Goal: Task Accomplishment & Management: Use online tool/utility

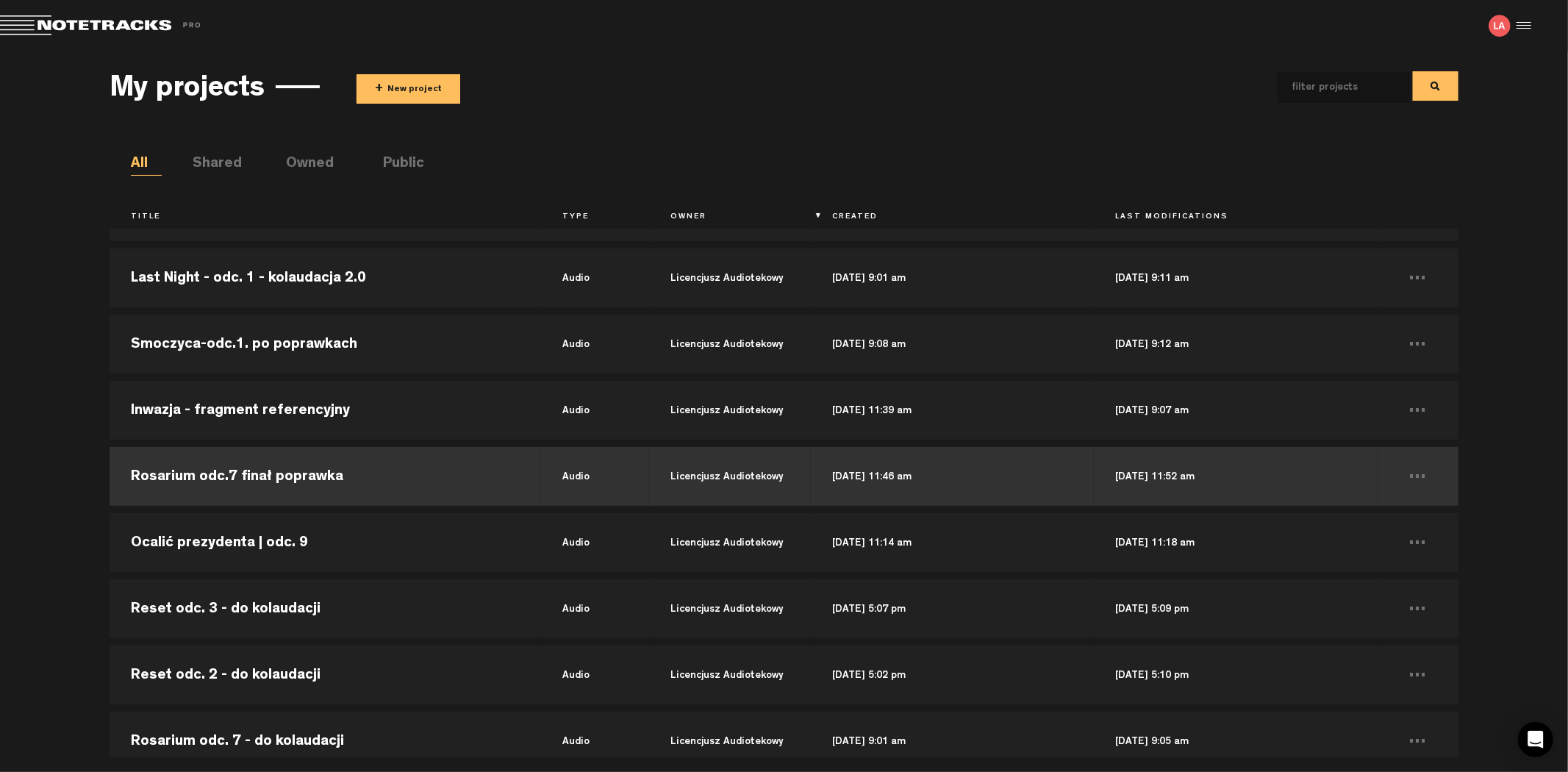
scroll to position [653, 0]
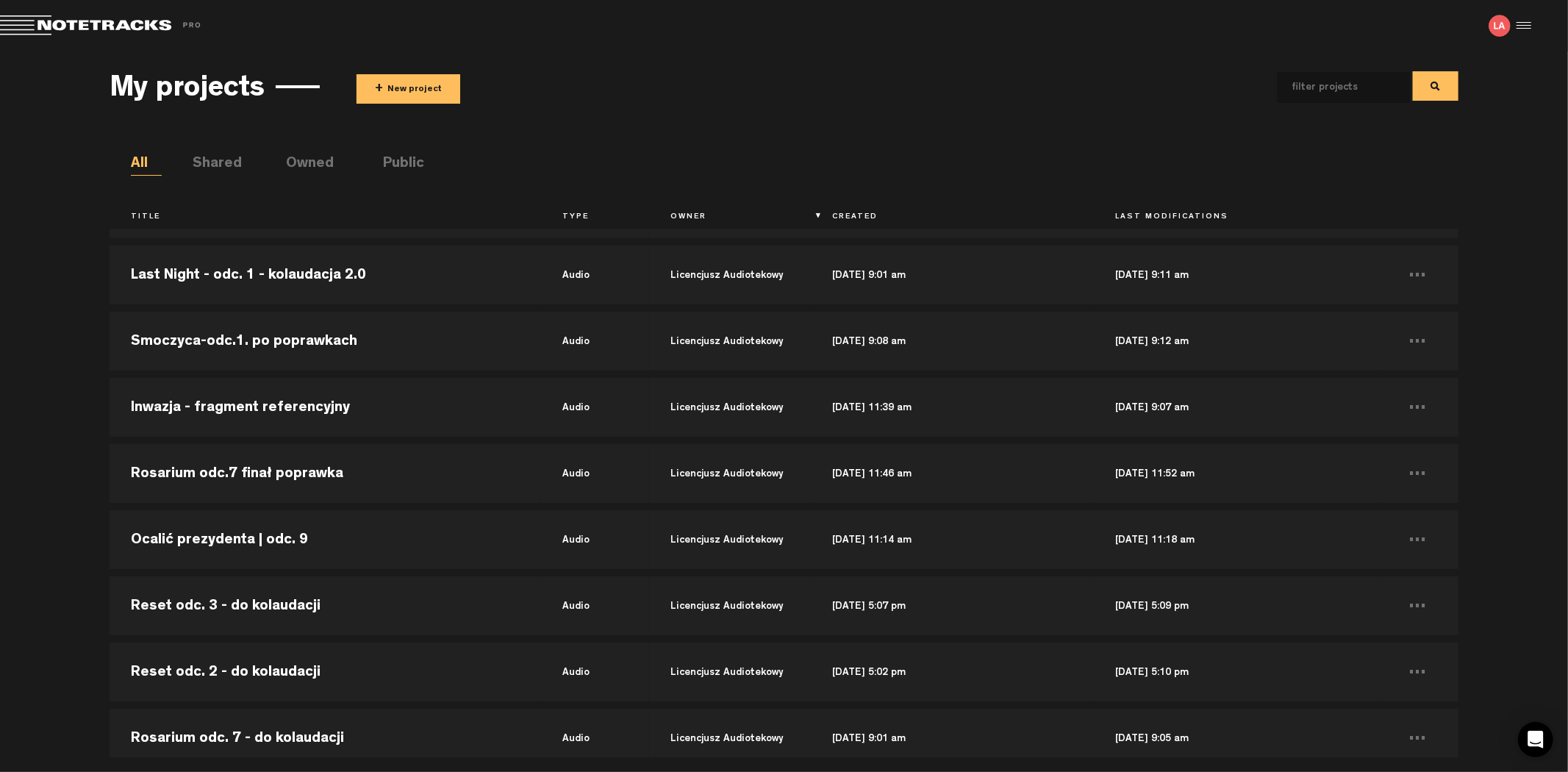
drag, startPoint x: 329, startPoint y: 540, endPoint x: 69, endPoint y: 502, distance: 262.8
click at [69, 502] on div "My projects + New project All Shared Owned Public Title Type Owner Created Last…" at bounding box center [784, 404] width 1568 height 706
click at [96, 520] on div "My projects + New project All Shared Owned Public Title Type Owner Created Last…" at bounding box center [784, 404] width 1568 height 706
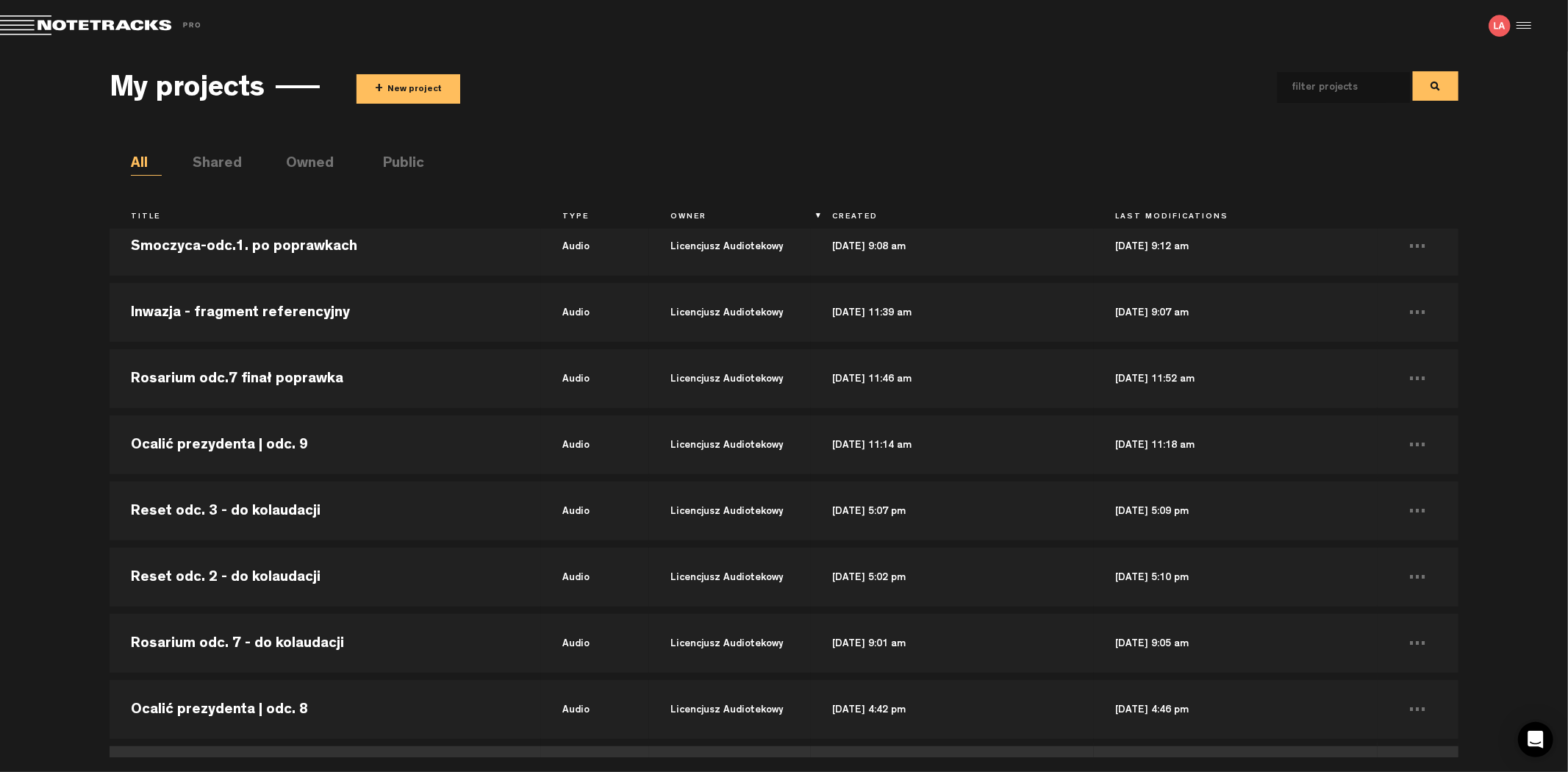
scroll to position [899, 0]
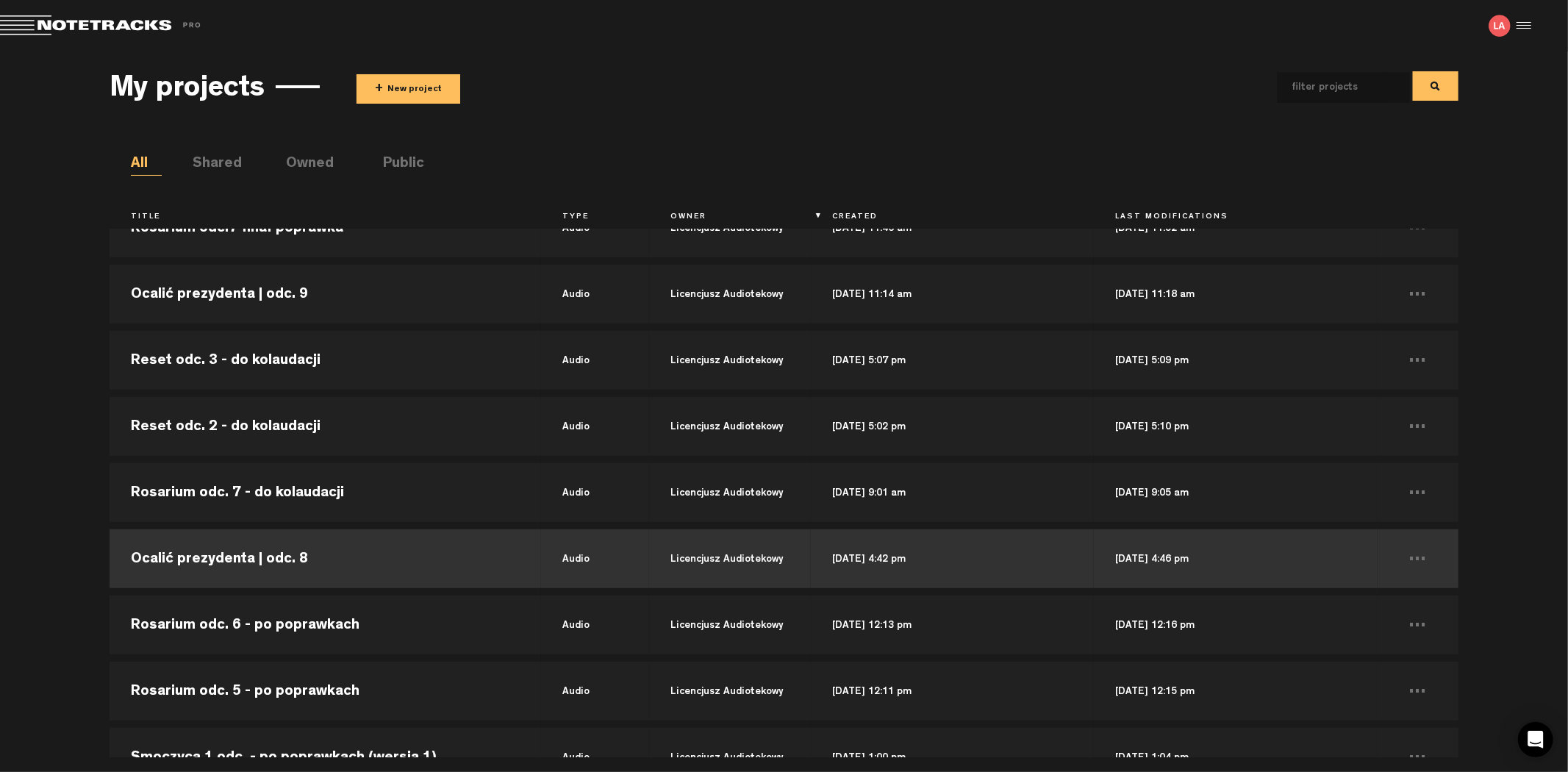
click at [359, 563] on td "Ocalić prezydenta | odc. 8" at bounding box center [325, 559] width 432 height 66
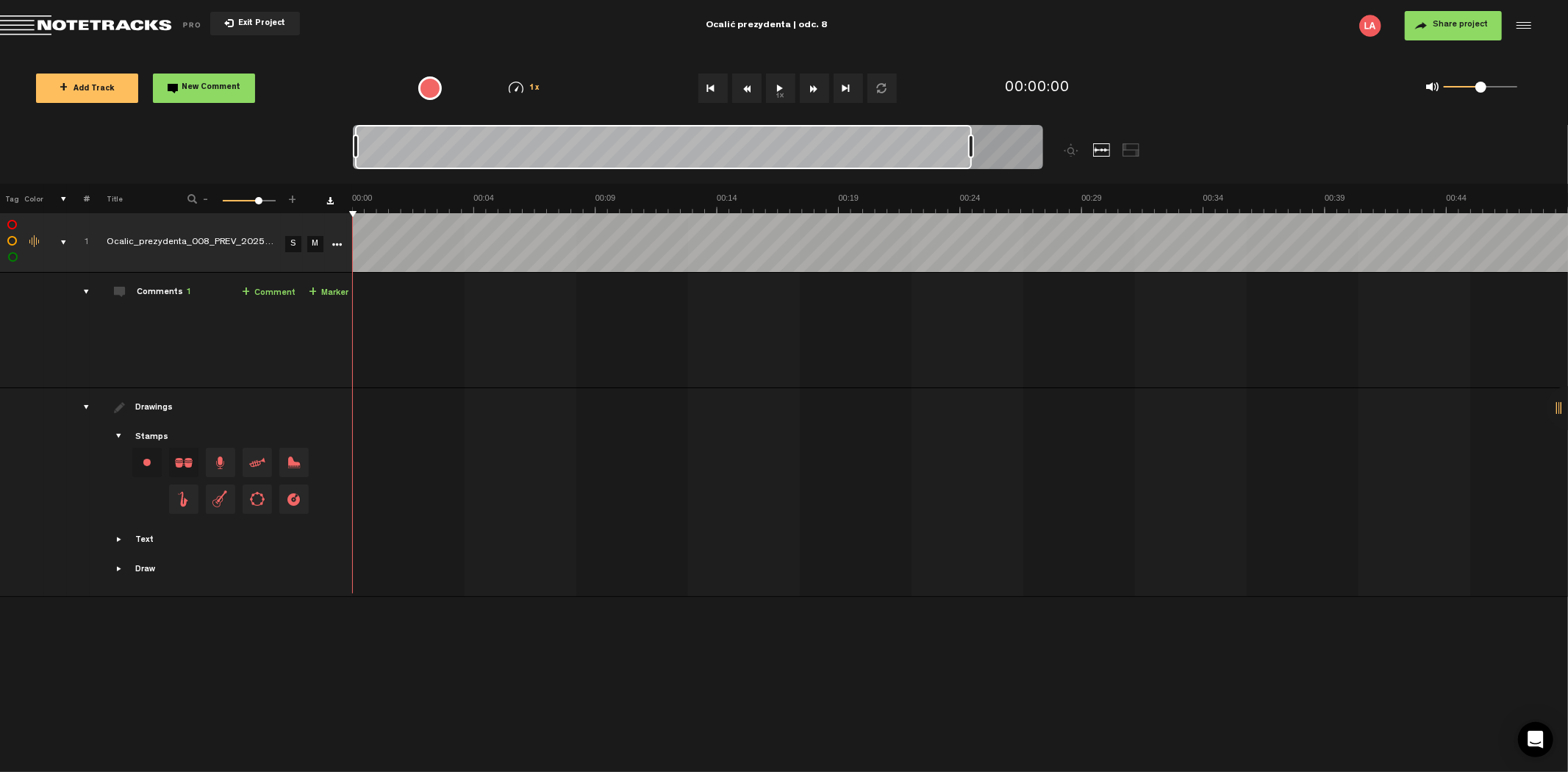
drag, startPoint x: 368, startPoint y: 142, endPoint x: 1247, endPoint y: 156, distance: 879.1
click at [1247, 156] on nt-zoom-navigation-bar at bounding box center [784, 154] width 1568 height 59
click at [1564, 399] on div at bounding box center [1569, 407] width 44 height 44
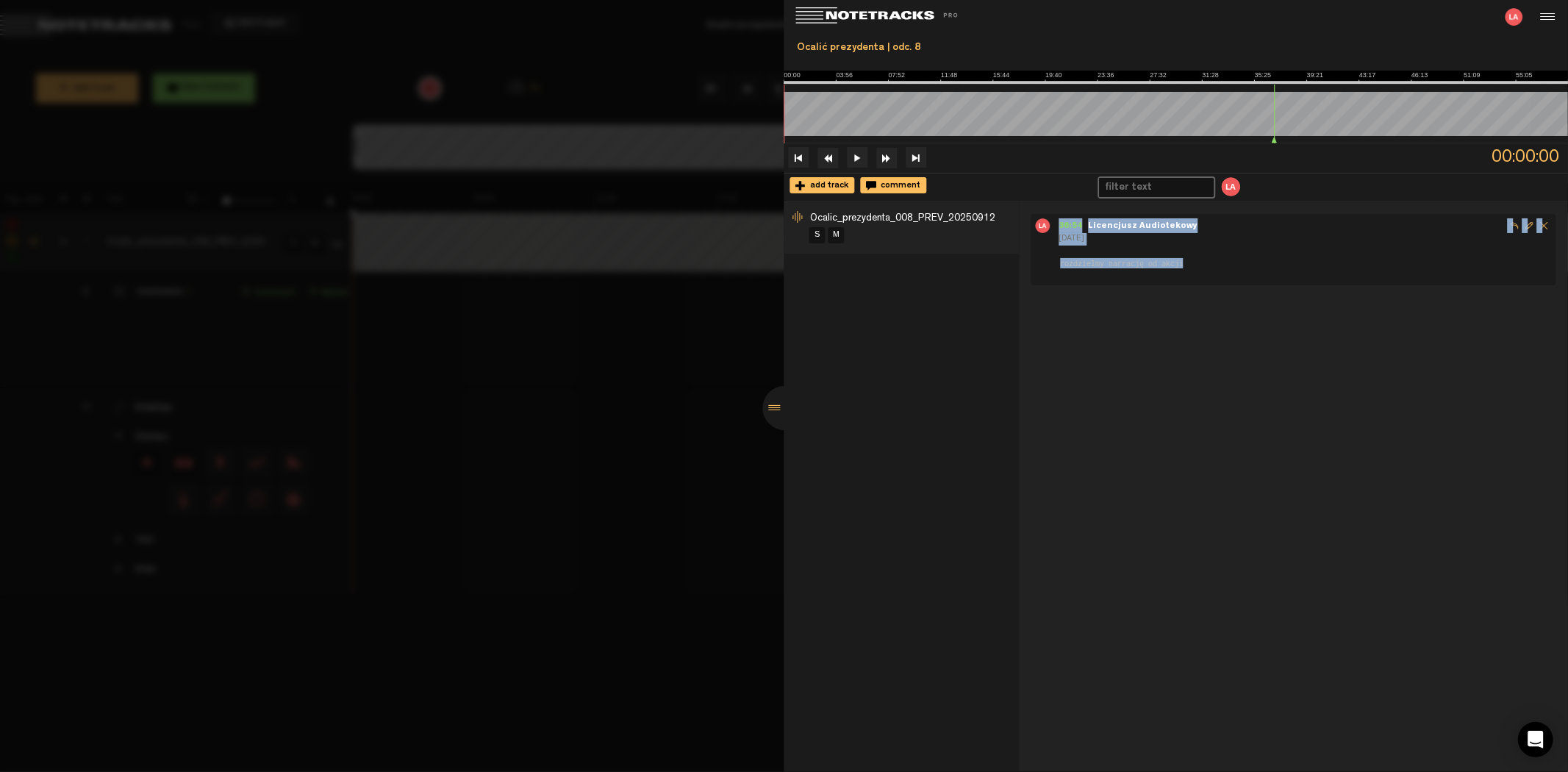
drag, startPoint x: 1056, startPoint y: 224, endPoint x: 1204, endPoint y: 258, distance: 151.9
click at [1204, 258] on nt-track-comment-vertical "36:54 - Licencjusz Audiotekowy [DATE] rozdzielmy narrację od akcji" at bounding box center [1294, 244] width 517 height 51
copy div "36:54 - Licencjusz Audiotekowy [DATE] rozdzielmy narrację od akcji"
click at [772, 404] on div at bounding box center [784, 407] width 44 height 44
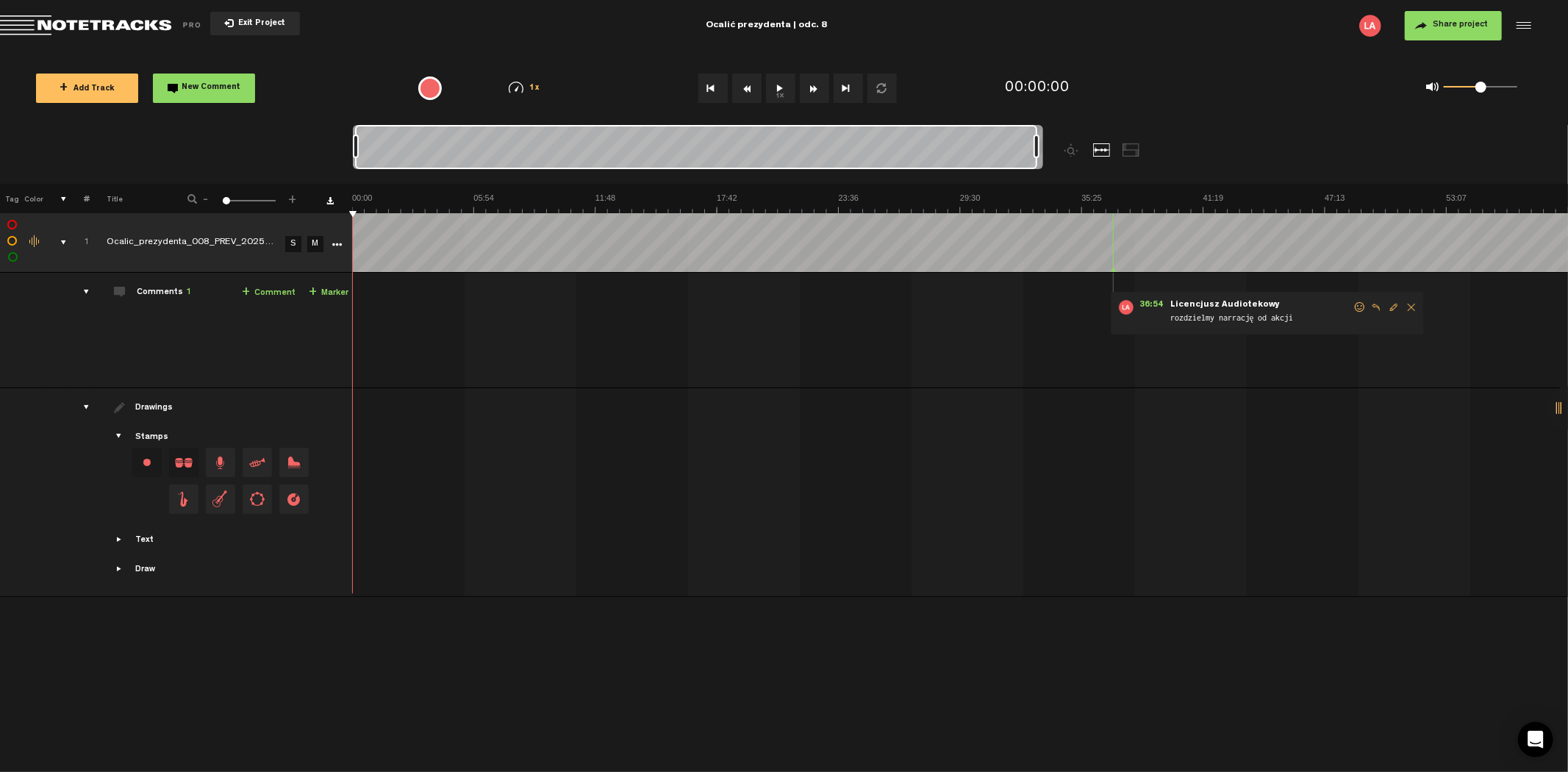
click at [267, 12] on button "Exit Project" at bounding box center [255, 24] width 90 height 24
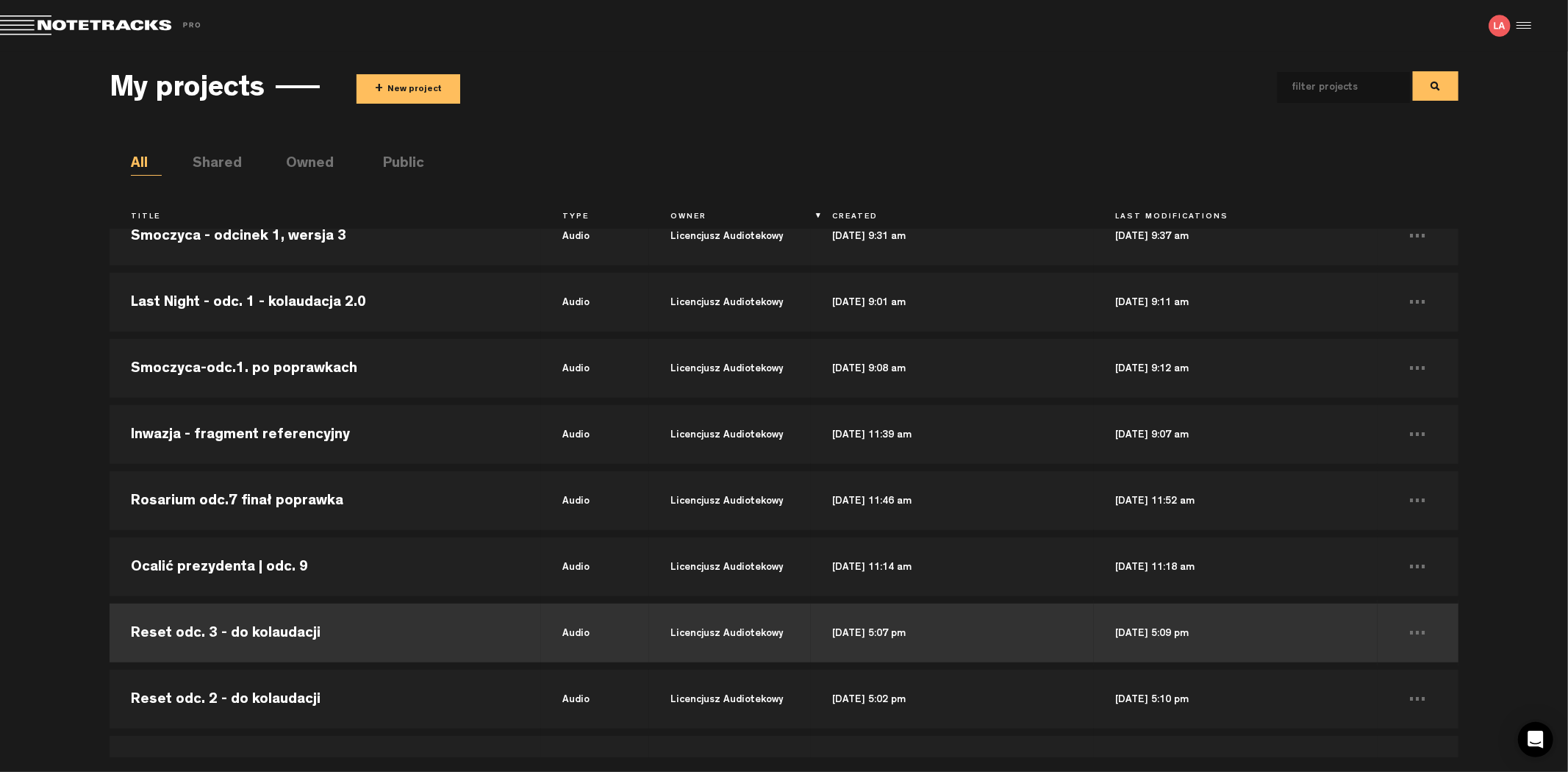
scroll to position [653, 0]
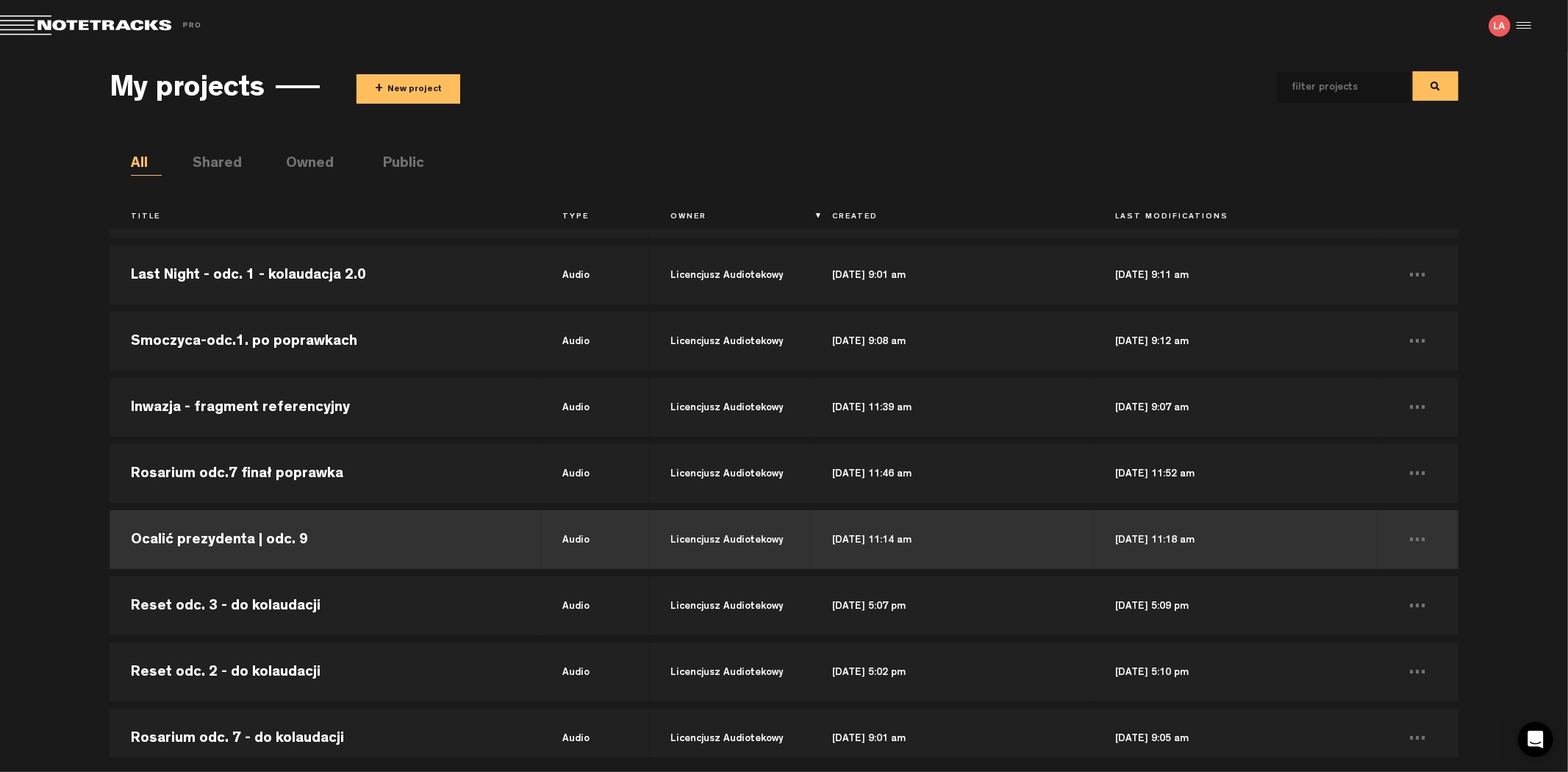
click at [327, 542] on td "Ocalić prezydenta | odc. 9" at bounding box center [325, 540] width 432 height 66
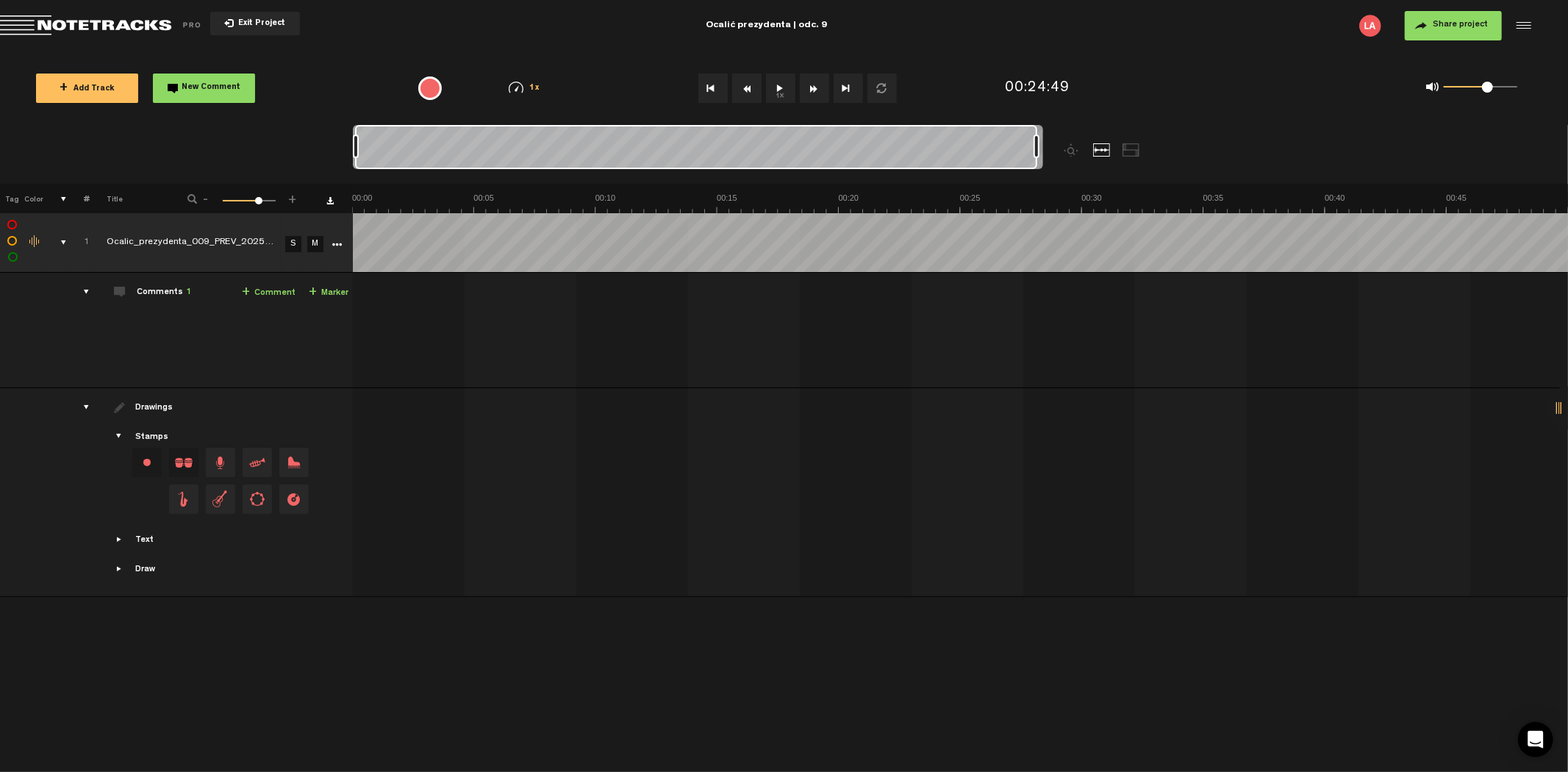
drag, startPoint x: 368, startPoint y: 144, endPoint x: 1171, endPoint y: 126, distance: 803.2
click at [1171, 126] on div at bounding box center [784, 154] width 862 height 59
drag, startPoint x: 915, startPoint y: 303, endPoint x: 1074, endPoint y: 310, distance: 159.2
click at [1045, 309] on div "24:56 - • Licencjusz Audiotekowy: "wyszło "wiezienia" - mamy [PERSON_NAME]?" Li…" at bounding box center [1014, 314] width 313 height 43
click at [1562, 407] on div at bounding box center [1569, 407] width 44 height 44
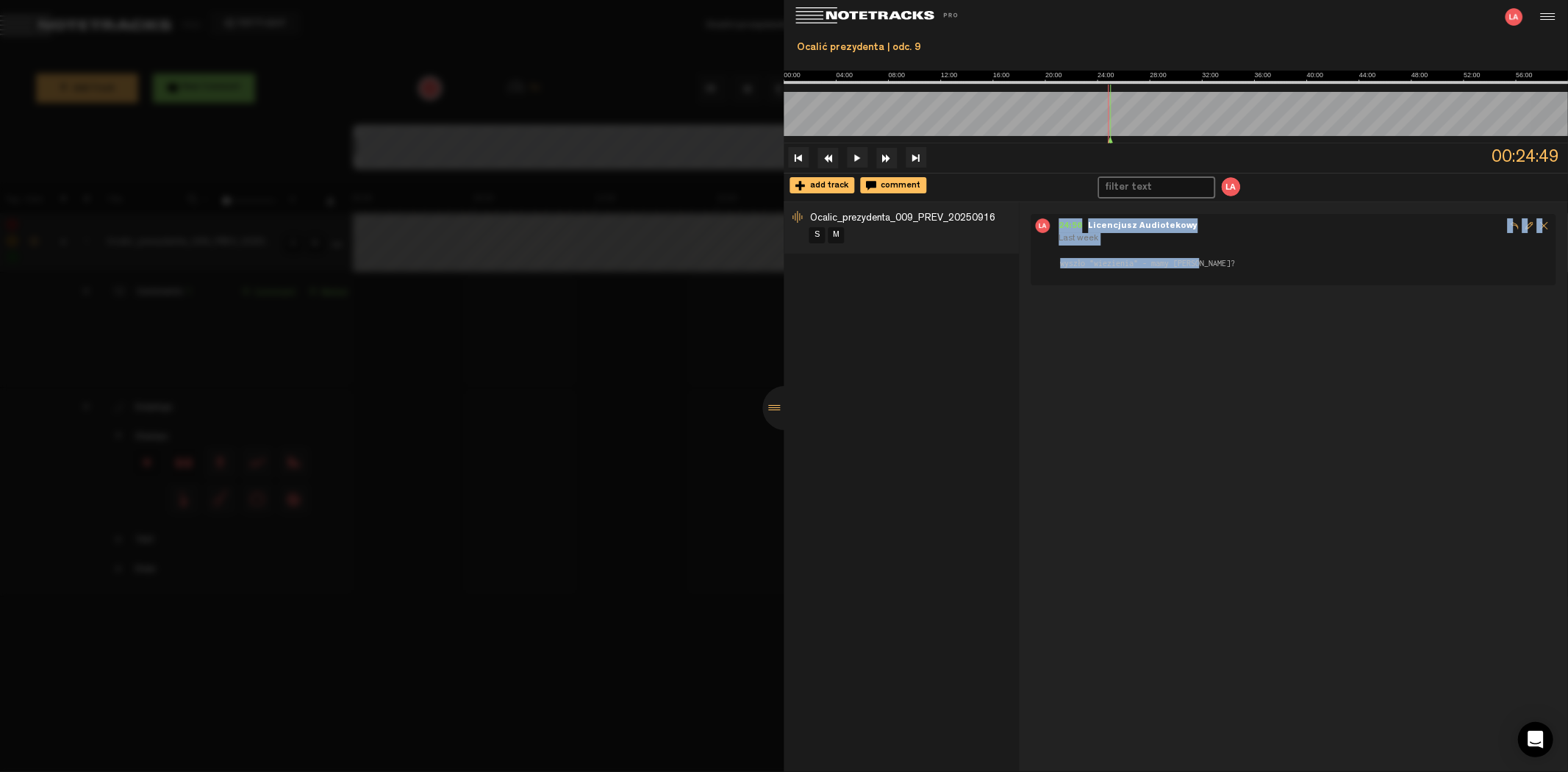
drag, startPoint x: 1057, startPoint y: 227, endPoint x: 1222, endPoint y: 271, distance: 170.8
click at [1222, 271] on ul "24:56 - Licencjusz Audiotekowy Last week wyszło "wiezienia" - mamy [PERSON_NAME…" at bounding box center [1294, 250] width 526 height 72
copy div "24:56 - Licencjusz Audiotekowy Last week wyszło "wiezienia" - mamy [PERSON_NAME…"
click at [776, 409] on div at bounding box center [784, 407] width 44 height 44
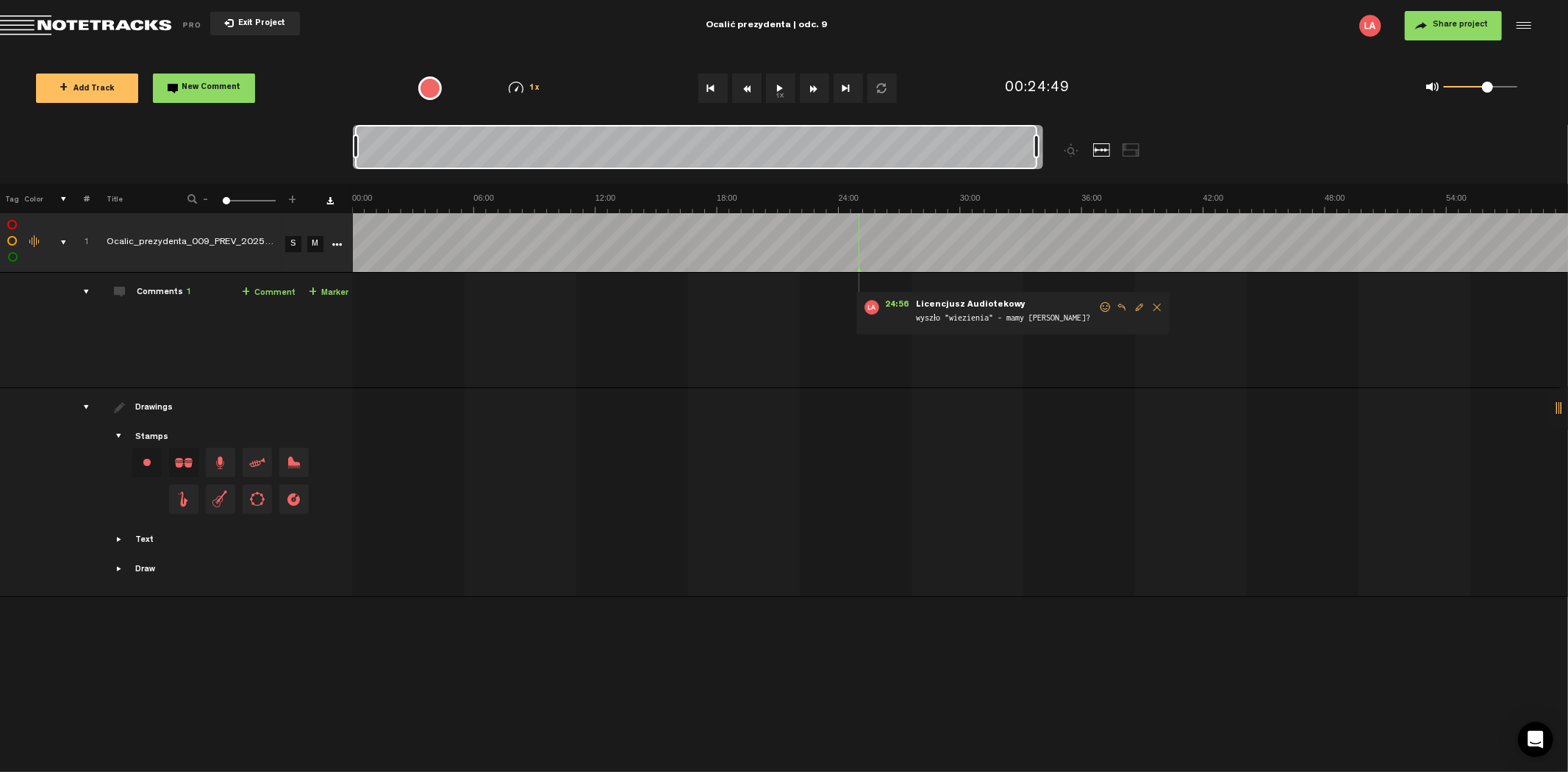
click at [268, 28] on button "Exit Project" at bounding box center [255, 24] width 90 height 24
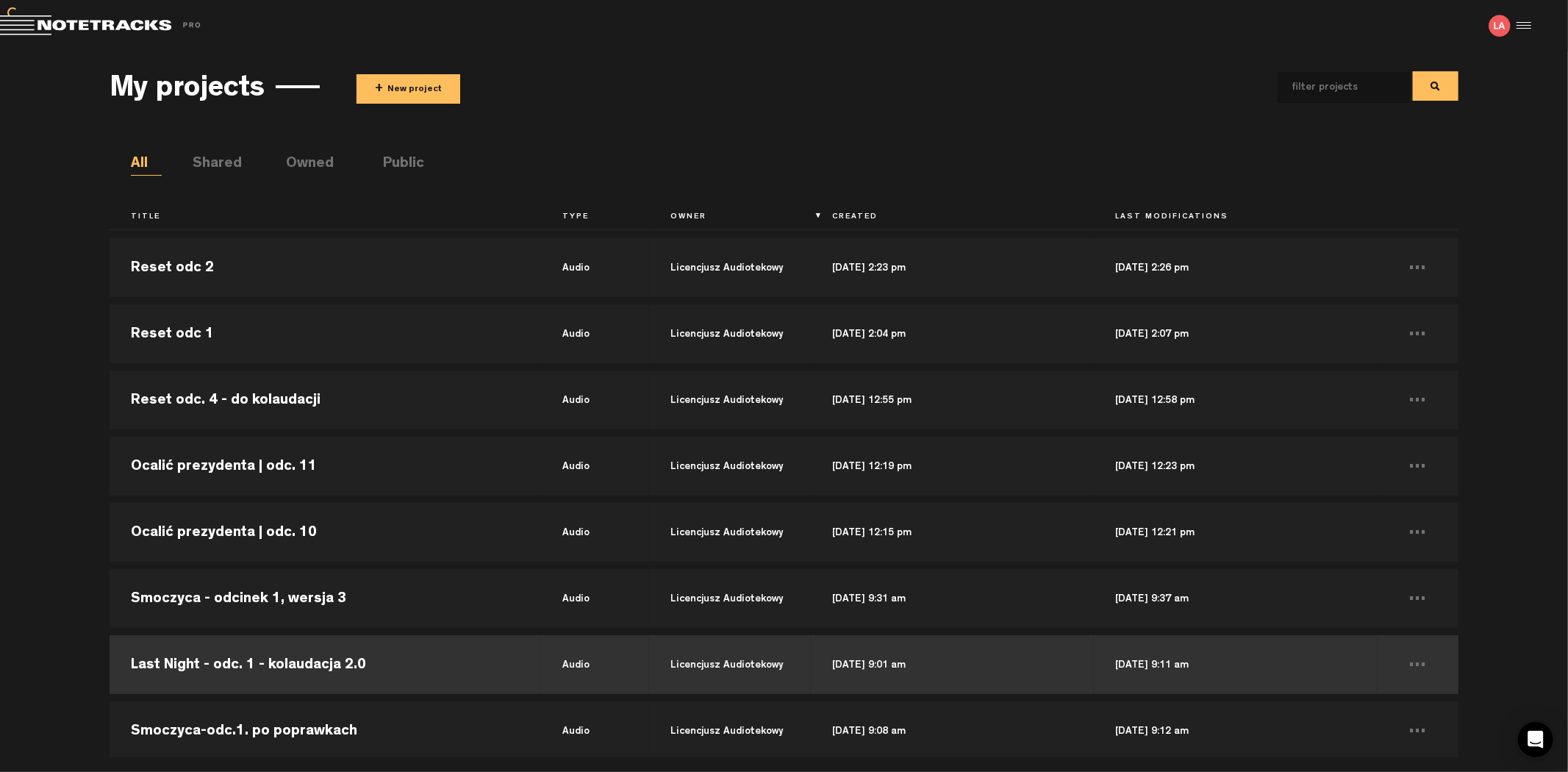
scroll to position [326, 0]
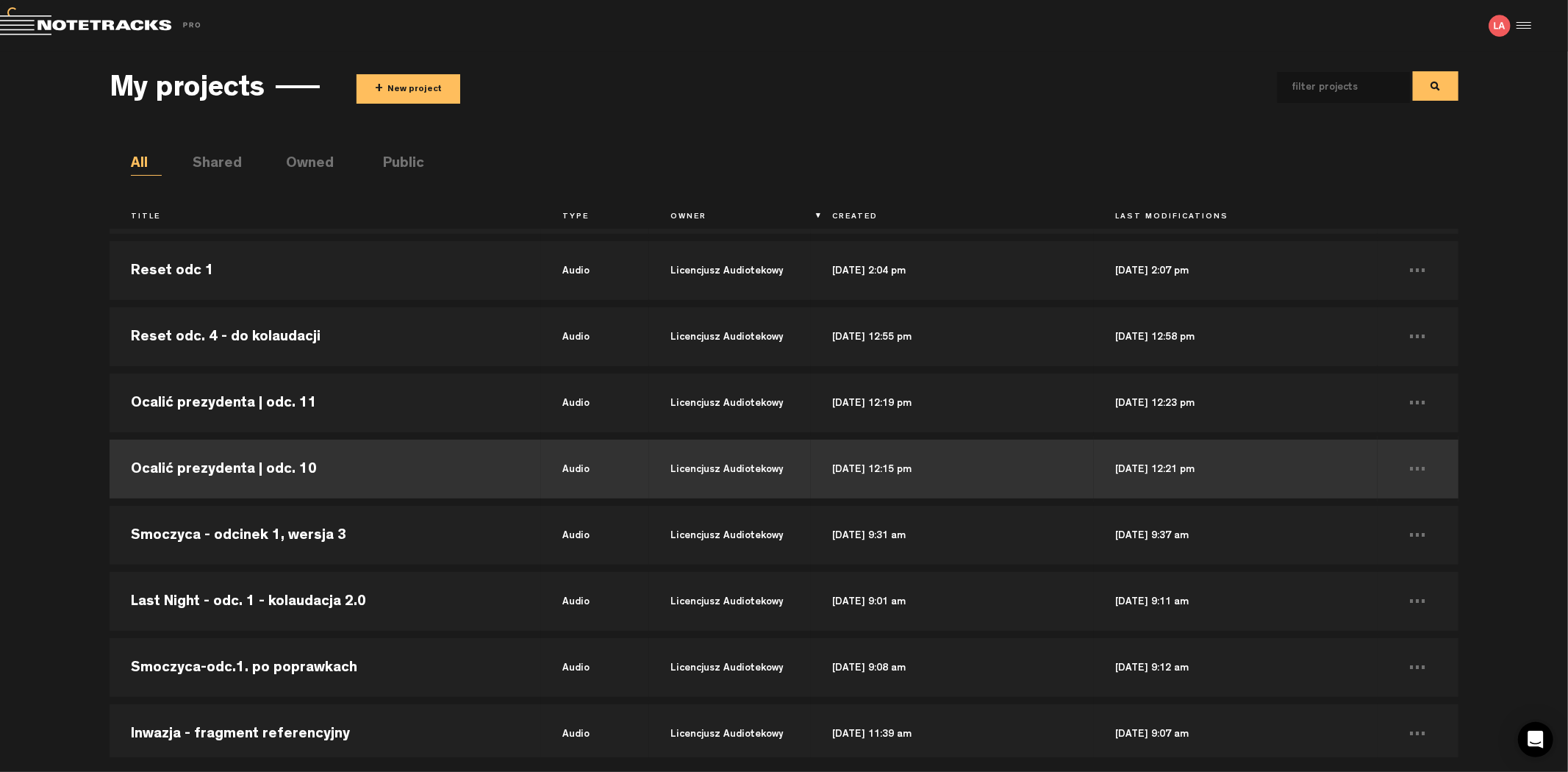
click at [405, 486] on td "Ocalić prezydenta | odc. 10" at bounding box center [325, 469] width 432 height 66
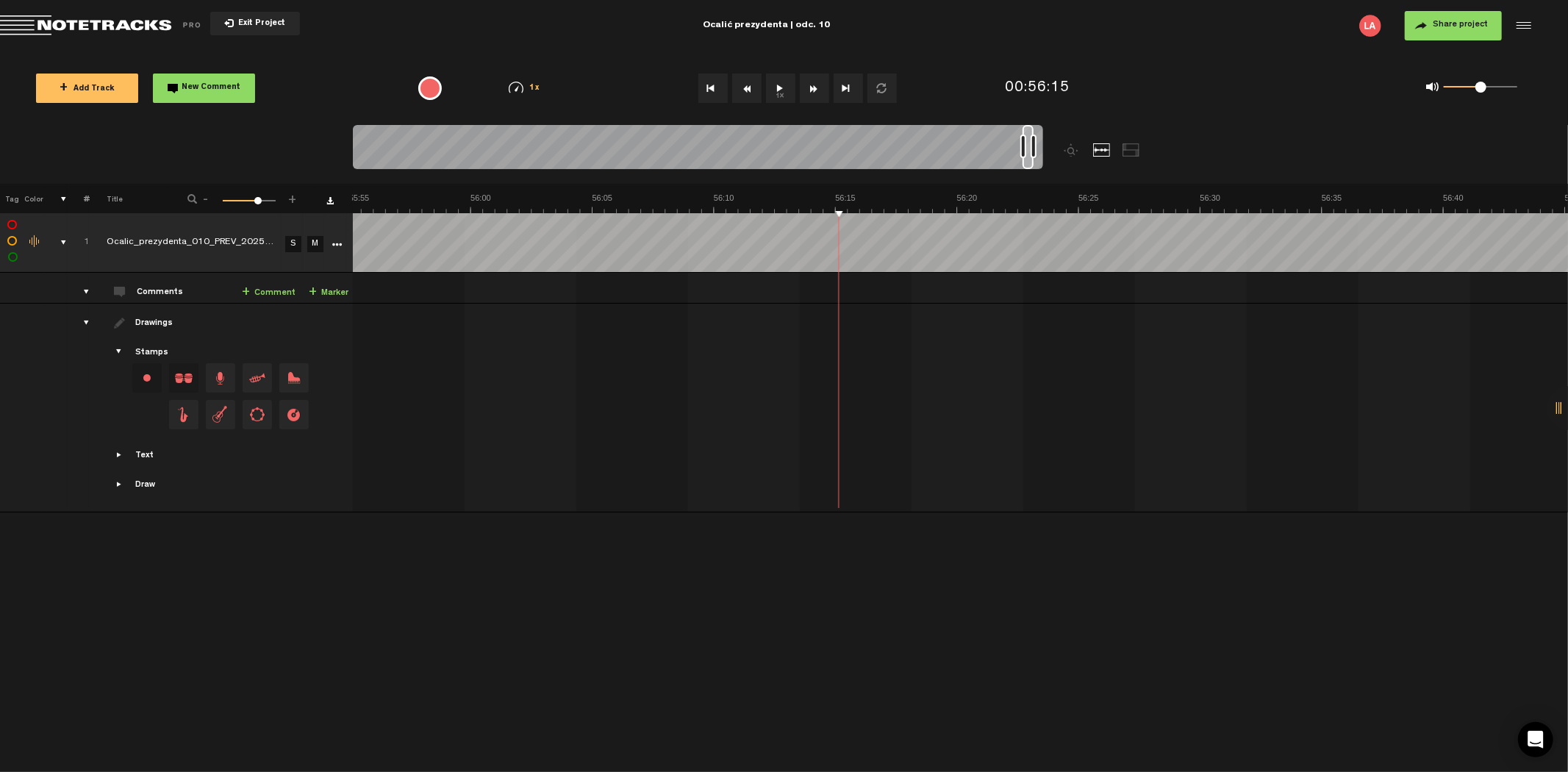
scroll to position [0, 81120]
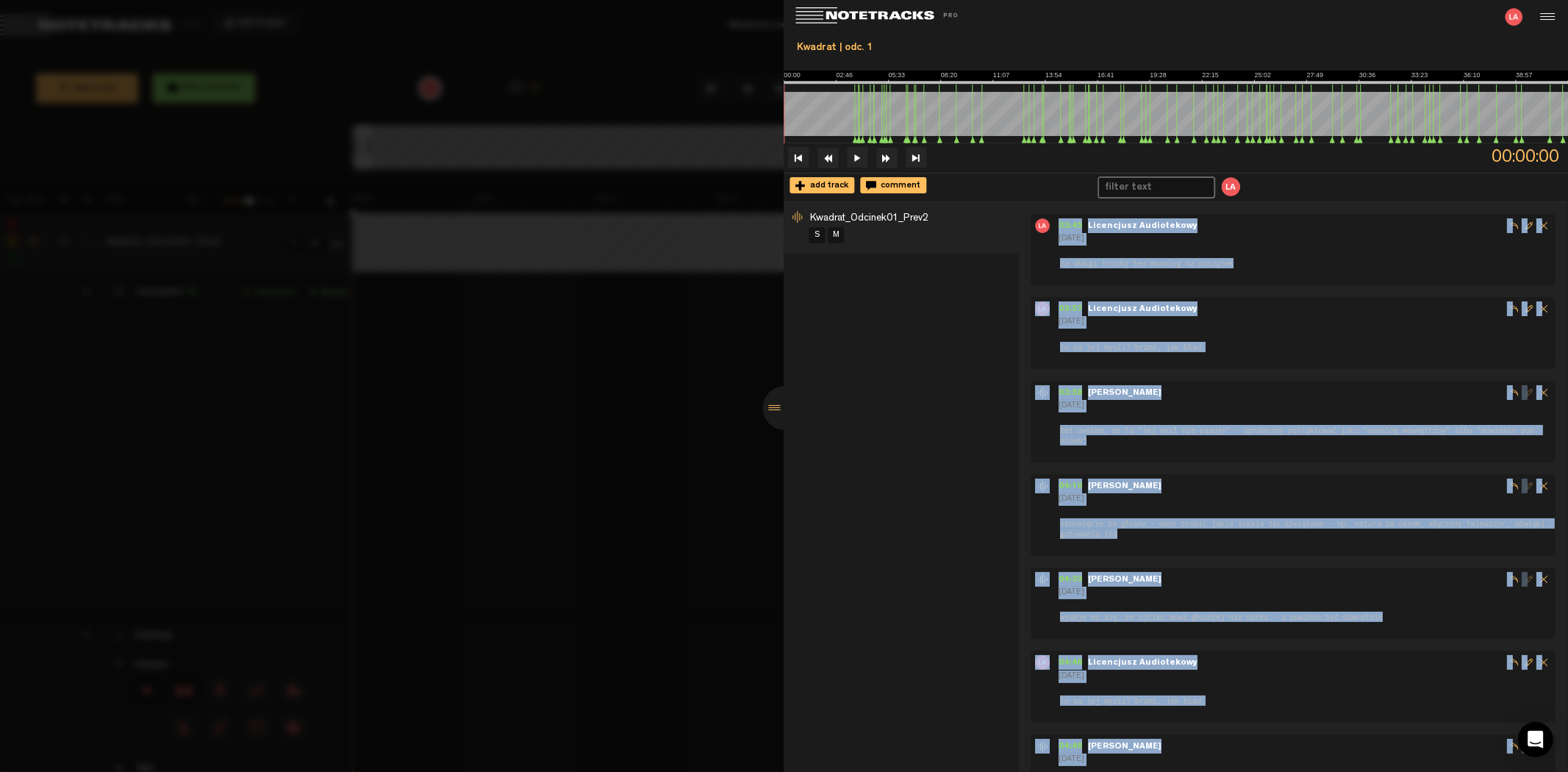
scroll to position [6127, 0]
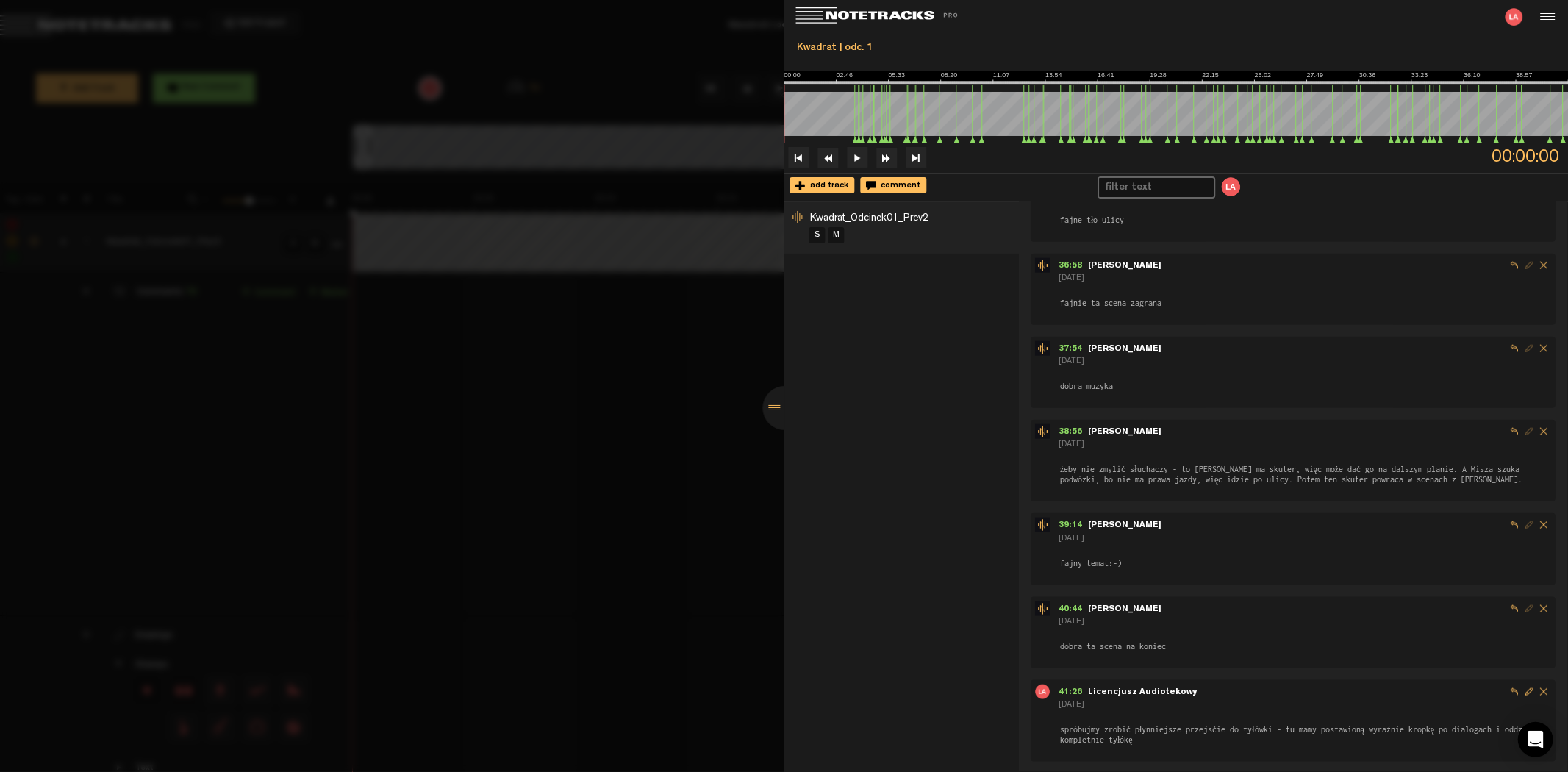
click at [774, 402] on div at bounding box center [784, 407] width 44 height 44
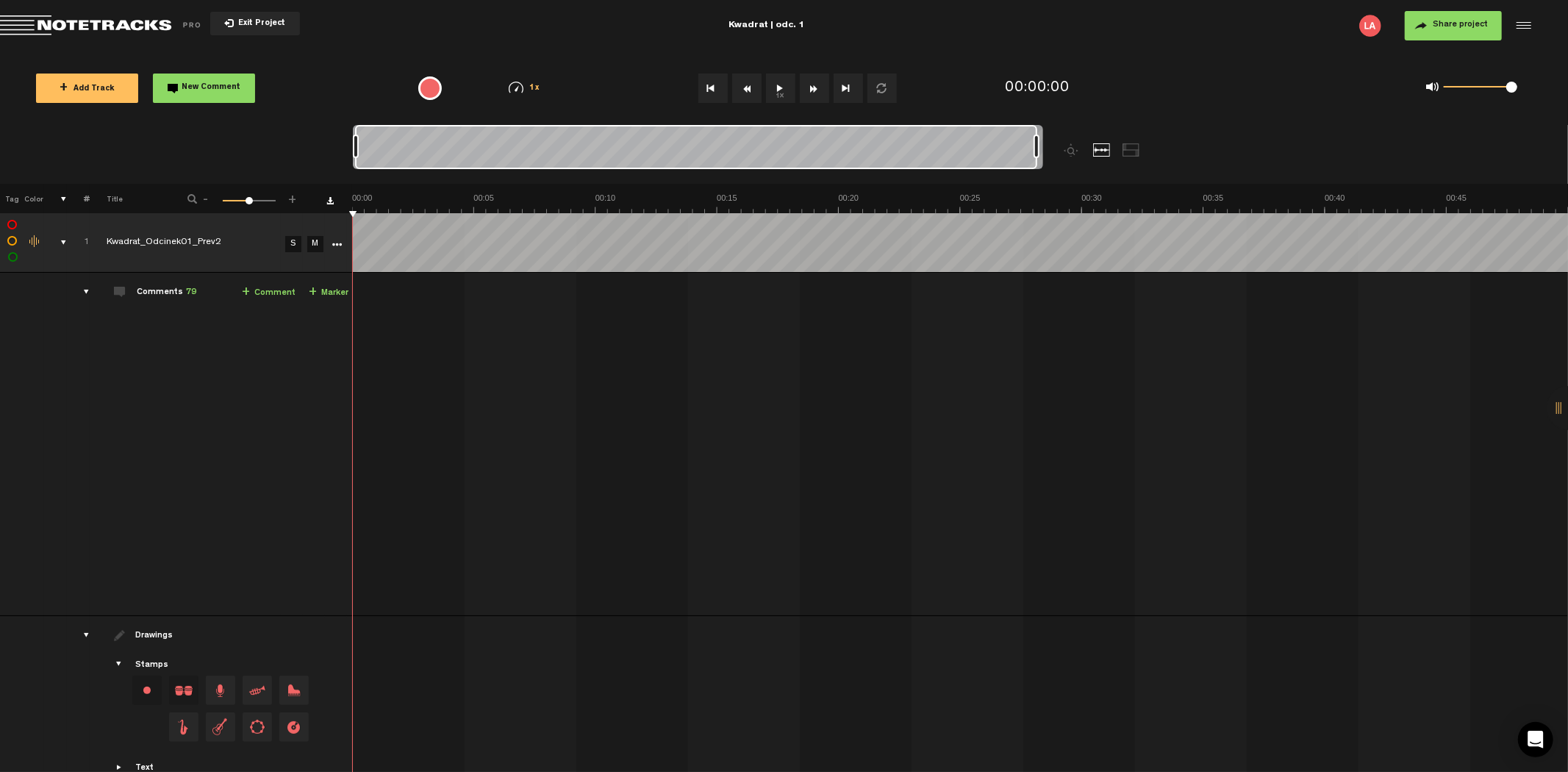
drag, startPoint x: 371, startPoint y: 145, endPoint x: 1196, endPoint y: 135, distance: 825.1
click at [1196, 135] on div at bounding box center [784, 154] width 862 height 59
